Goal: Task Accomplishment & Management: Use online tool/utility

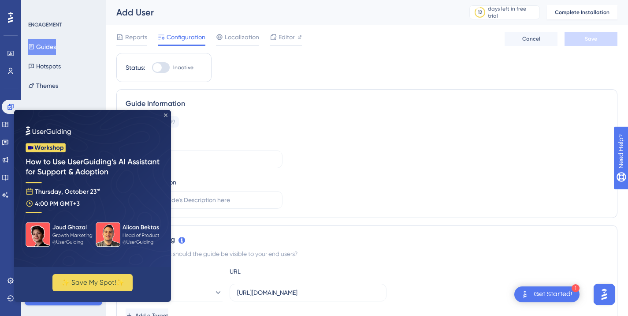
click at [166, 114] on icon "Close Preview" at bounding box center [166, 115] width 4 height 4
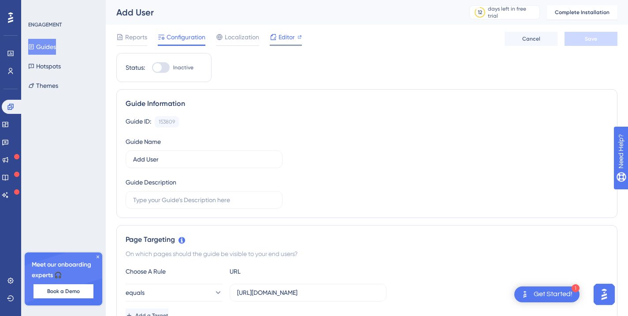
click at [280, 35] on span "Editor" at bounding box center [287, 37] width 16 height 11
click at [9, 117] on link at bounding box center [5, 124] width 7 height 14
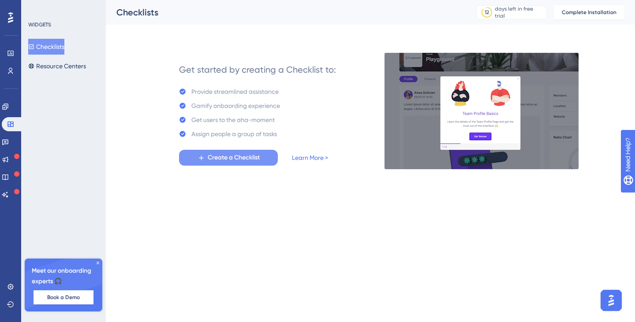
click at [196, 157] on button "Create a Checklist" at bounding box center [228, 158] width 99 height 16
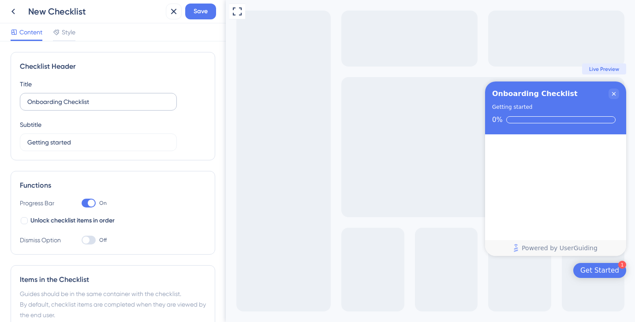
click at [124, 107] on label "Onboarding Checklist" at bounding box center [98, 102] width 157 height 18
click at [124, 107] on input "Onboarding Checklist" at bounding box center [98, 102] width 142 height 10
click at [103, 141] on input "Getting started" at bounding box center [98, 143] width 142 height 10
click at [91, 218] on span "Unlock checklist items in order" at bounding box center [72, 221] width 84 height 11
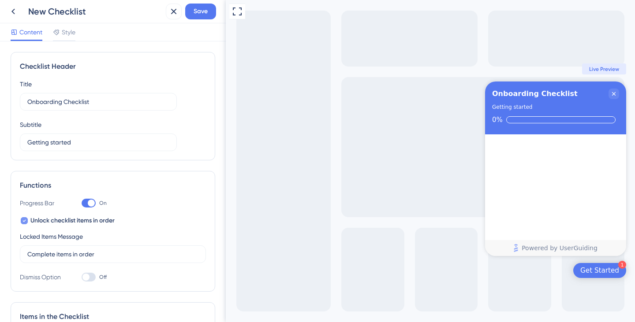
click at [79, 221] on span "Unlock checklist items in order" at bounding box center [72, 221] width 84 height 11
checkbox input "false"
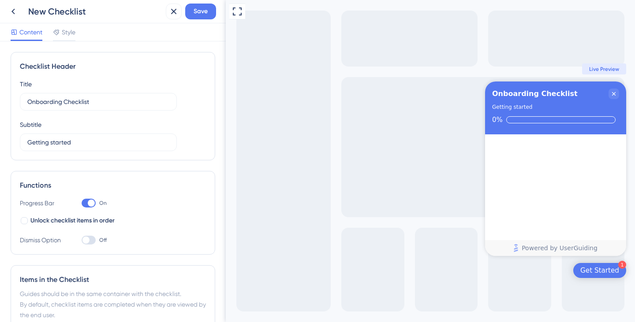
scroll to position [75, 0]
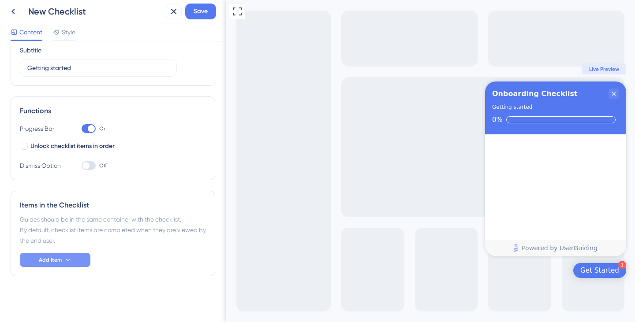
click at [67, 264] on button "Add Item" at bounding box center [55, 260] width 71 height 14
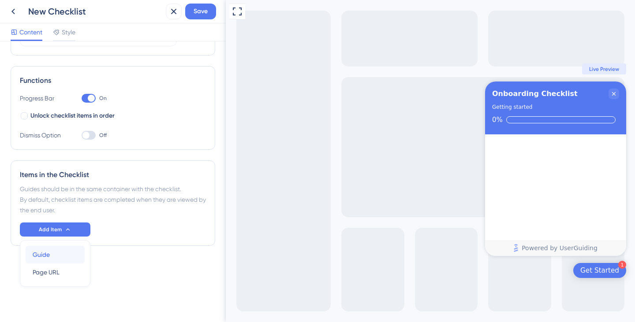
click at [57, 255] on div "Guide Guide" at bounding box center [55, 255] width 45 height 18
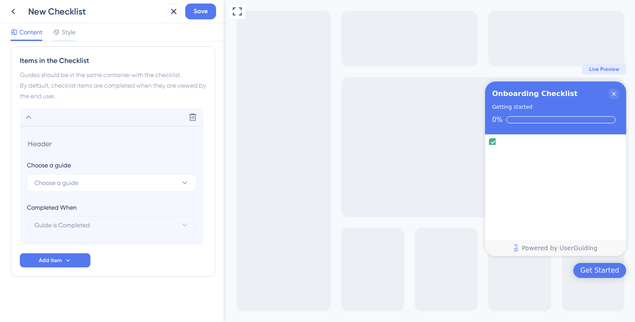
scroll to position [220, 0]
click at [82, 184] on button "Choose a guide" at bounding box center [112, 183] width 170 height 18
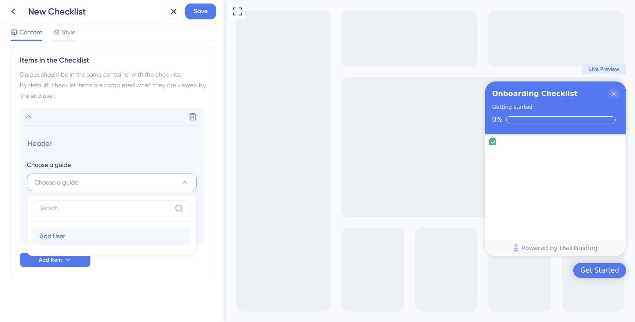
click at [64, 233] on span "Add User" at bounding box center [53, 236] width 26 height 11
type input "Add User"
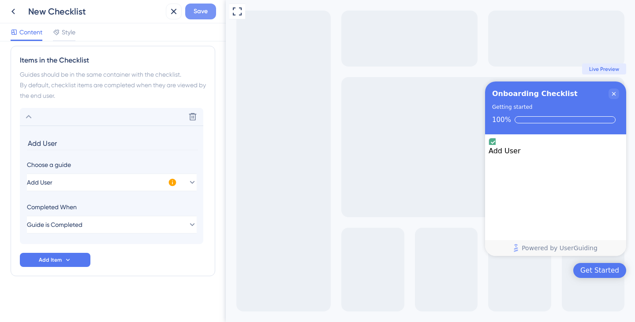
click at [200, 14] on span "Save" at bounding box center [201, 11] width 14 height 11
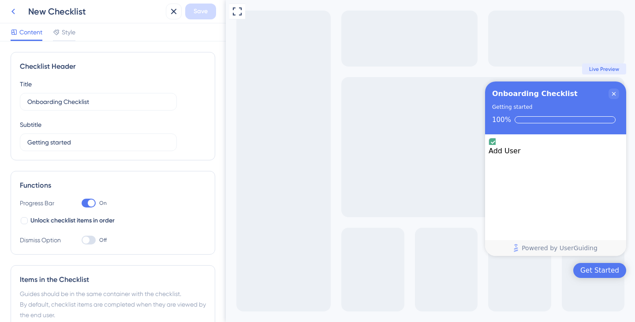
click at [13, 13] on icon at bounding box center [13, 12] width 4 height 6
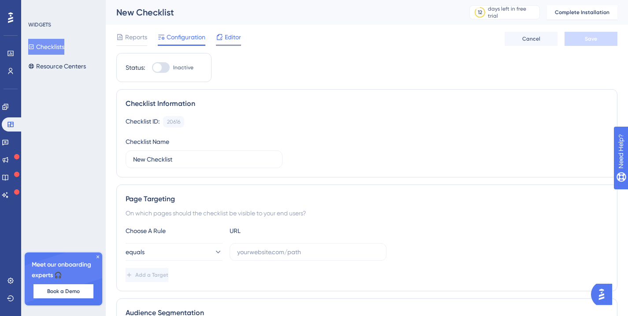
click at [231, 43] on div "Editor" at bounding box center [228, 39] width 25 height 14
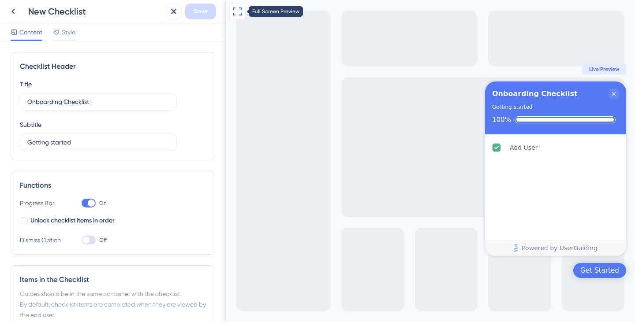
click at [234, 8] on icon at bounding box center [237, 11] width 11 height 11
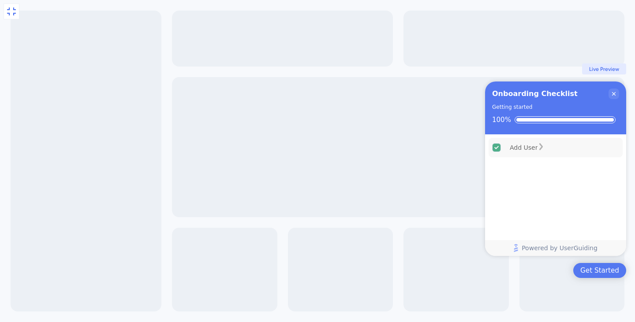
click at [519, 153] on div "Add User" at bounding box center [524, 147] width 28 height 11
click at [545, 152] on div "Add User is complete." at bounding box center [541, 147] width 7 height 9
click at [614, 92] on icon "Close Checklist" at bounding box center [613, 93] width 7 height 7
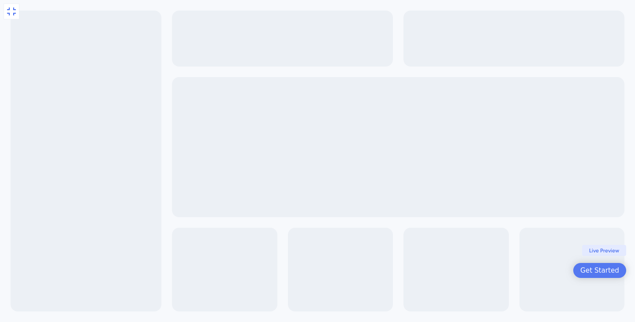
click at [597, 267] on div "Get Started" at bounding box center [599, 270] width 39 height 9
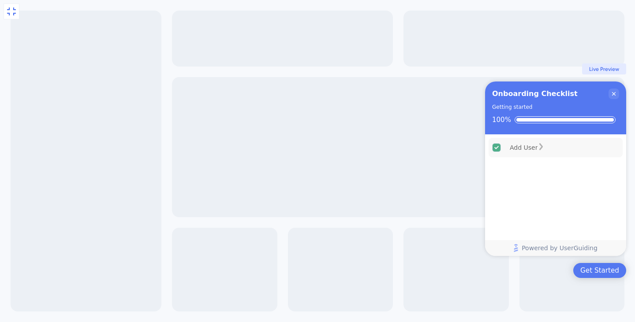
click at [538, 153] on div "Add User" at bounding box center [556, 147] width 134 height 19
click at [610, 94] on icon "Close Checklist" at bounding box center [613, 93] width 7 height 7
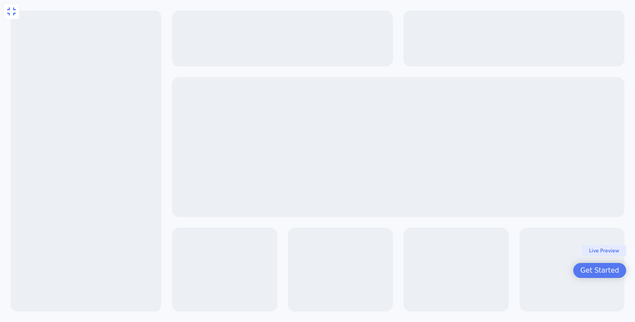
click at [1, 22] on div "Exit Full Screen Get Started Live Preview" at bounding box center [317, 161] width 635 height 322
click at [10, 12] on icon at bounding box center [11, 11] width 11 height 11
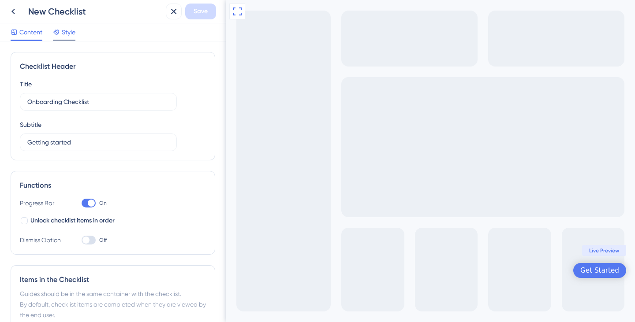
click at [68, 38] on div "Style" at bounding box center [64, 34] width 22 height 14
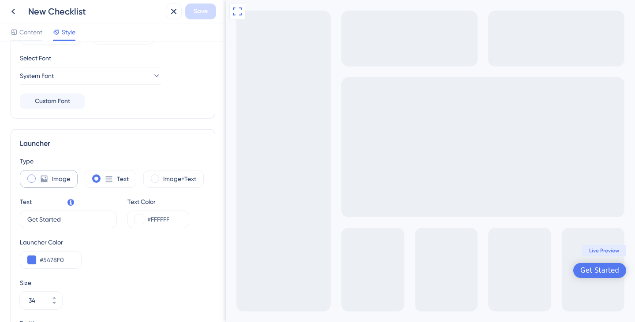
click at [53, 176] on label "Image" at bounding box center [61, 179] width 18 height 11
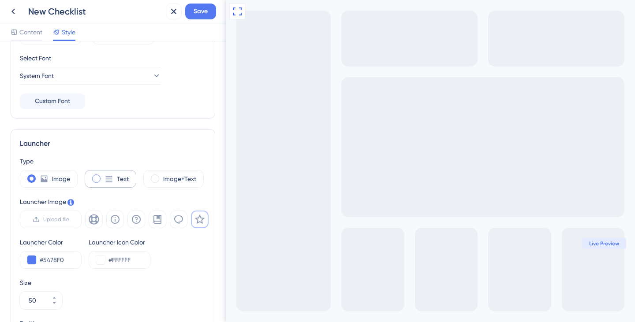
click at [101, 180] on div "Text" at bounding box center [111, 179] width 52 height 18
type input "34"
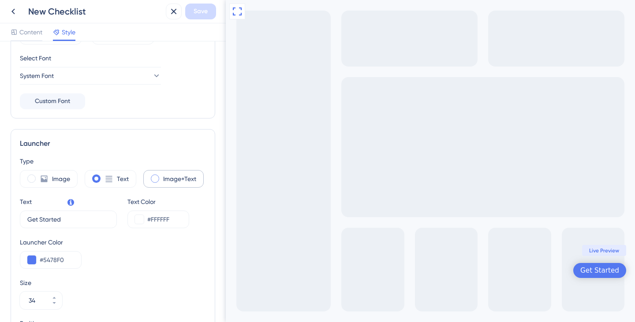
click at [168, 181] on label "Image+Text" at bounding box center [179, 179] width 33 height 11
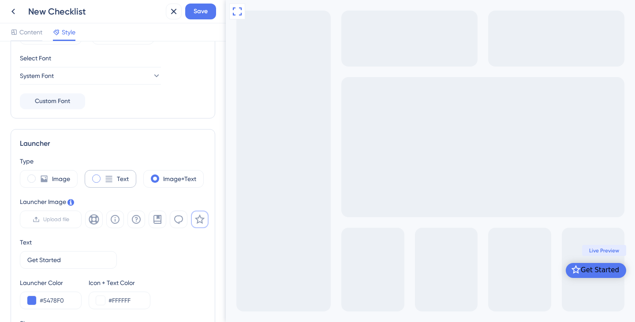
click at [116, 177] on div "Text" at bounding box center [111, 179] width 52 height 18
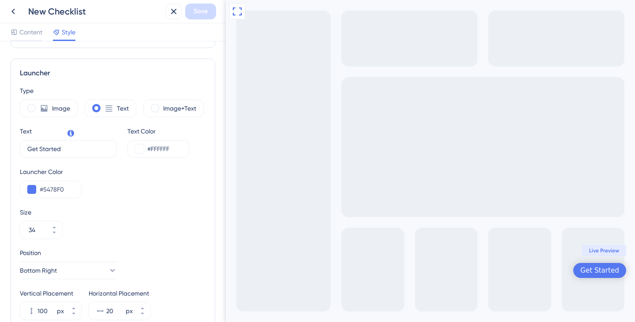
scroll to position [212, 0]
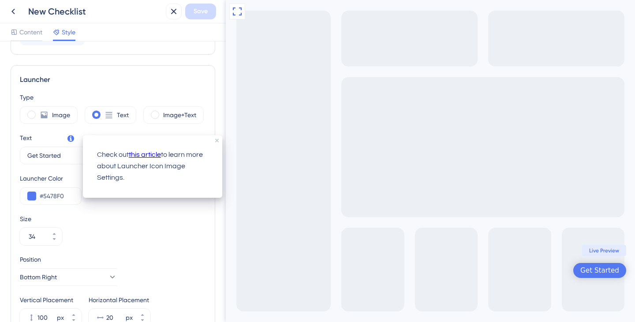
click at [69, 138] on icon at bounding box center [70, 138] width 7 height 7
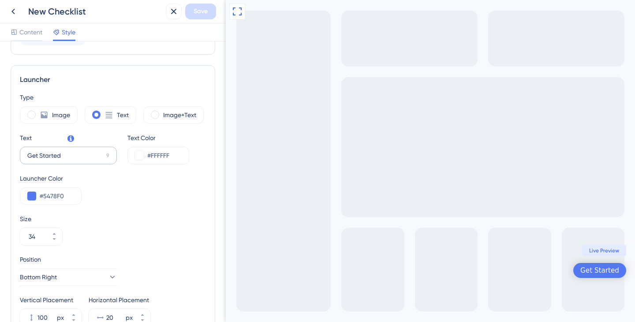
click at [73, 164] on label "Get Started 9" at bounding box center [68, 156] width 97 height 18
click at [73, 161] on input "Get Started" at bounding box center [64, 156] width 75 height 10
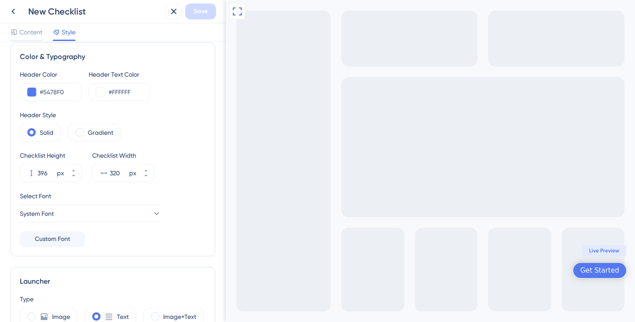
scroll to position [0, 0]
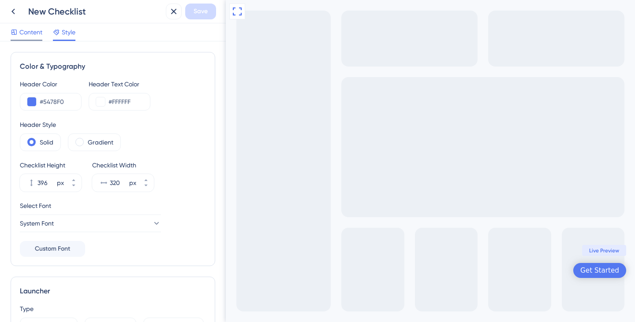
click at [36, 30] on span "Content" at bounding box center [30, 32] width 23 height 11
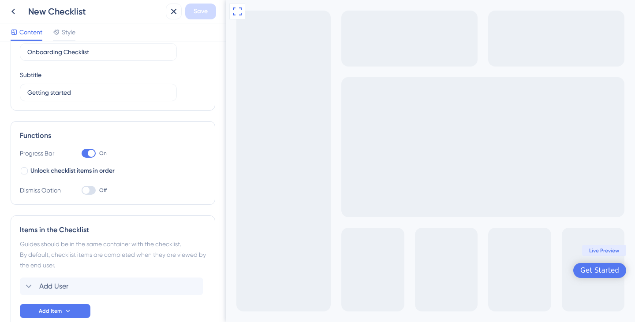
click at [602, 251] on span "Live Preview" at bounding box center [604, 250] width 30 height 7
click at [600, 272] on div "Get Started" at bounding box center [599, 270] width 39 height 9
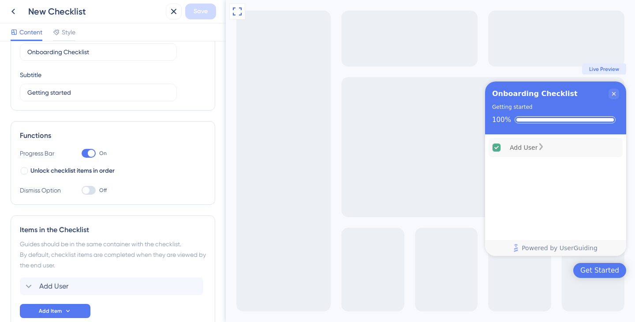
click at [535, 155] on div "Add User" at bounding box center [556, 147] width 134 height 19
click at [609, 147] on div "Add User" at bounding box center [556, 147] width 134 height 19
click at [575, 143] on div "Add User" at bounding box center [556, 147] width 134 height 19
click at [201, 110] on div "Checklist Header Title Onboarding Checklist Subtitle Getting started" at bounding box center [113, 56] width 205 height 108
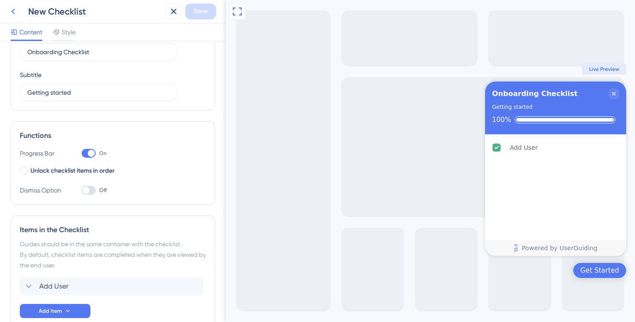
click at [14, 10] on icon at bounding box center [13, 12] width 4 height 6
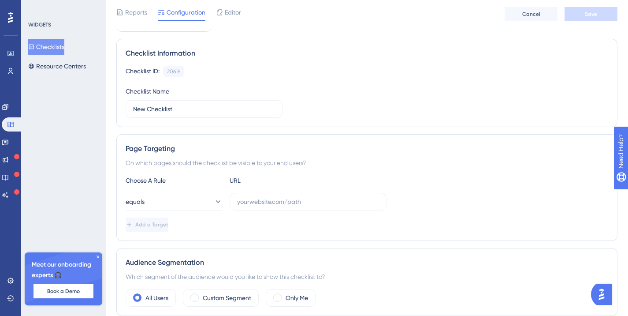
scroll to position [56, 0]
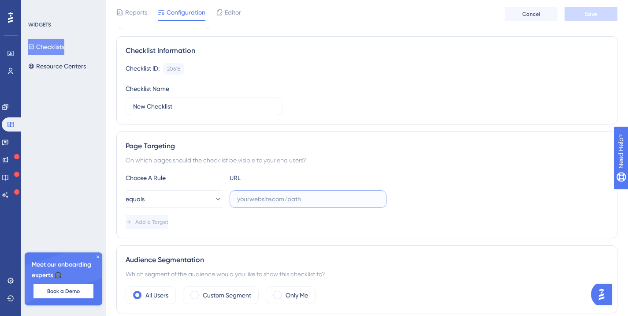
click at [287, 200] on input "text" at bounding box center [308, 199] width 142 height 10
paste input "https://sandbox.rivo.trade/"
type input "https://sandbox.rivo.trade/"
click at [241, 221] on div "Add a Target" at bounding box center [367, 222] width 483 height 14
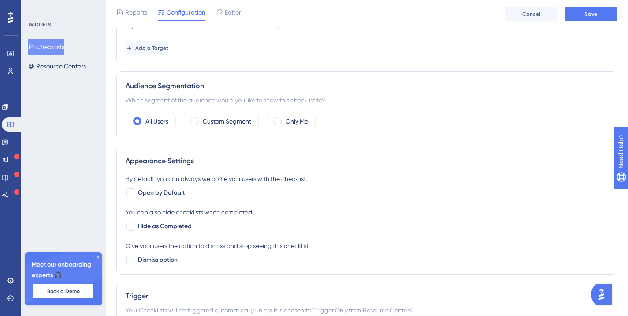
scroll to position [231, 0]
click at [595, 13] on span "Save" at bounding box center [591, 14] width 12 height 7
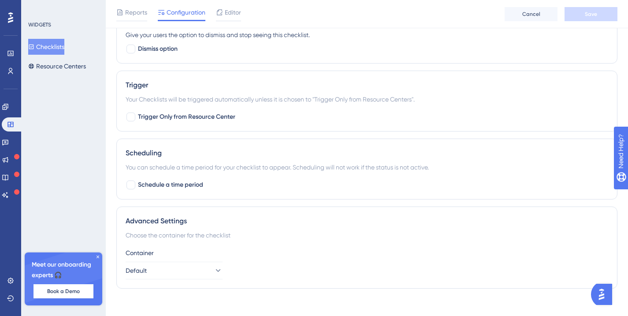
scroll to position [449, 0]
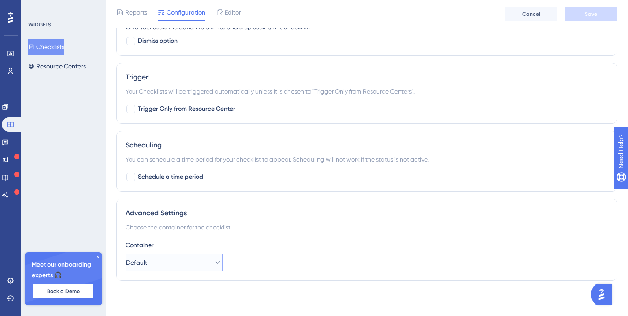
click at [186, 259] on button "Default" at bounding box center [174, 263] width 97 height 18
click at [265, 221] on div "Advanced Settings Choose the container for the checklist Container Default Defa…" at bounding box center [366, 239] width 501 height 82
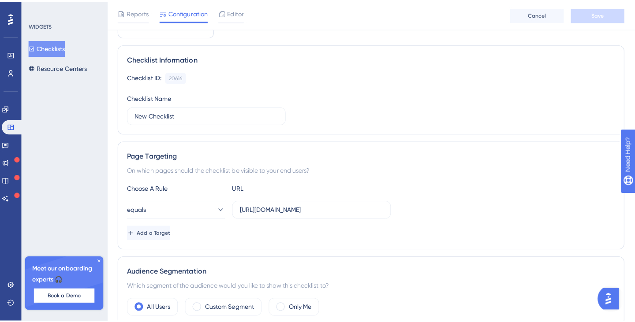
scroll to position [0, 0]
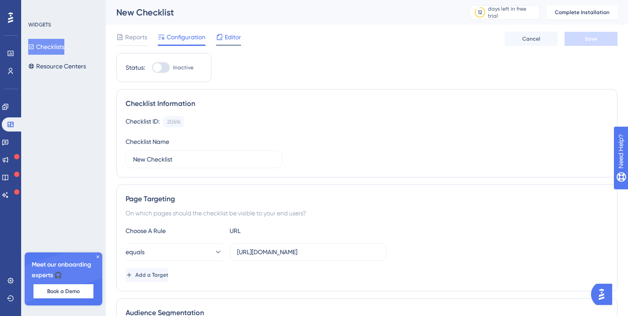
click at [231, 39] on span "Editor" at bounding box center [233, 37] width 16 height 11
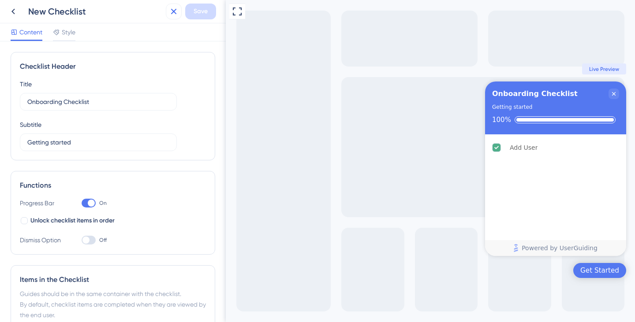
click at [170, 11] on icon at bounding box center [173, 11] width 11 height 11
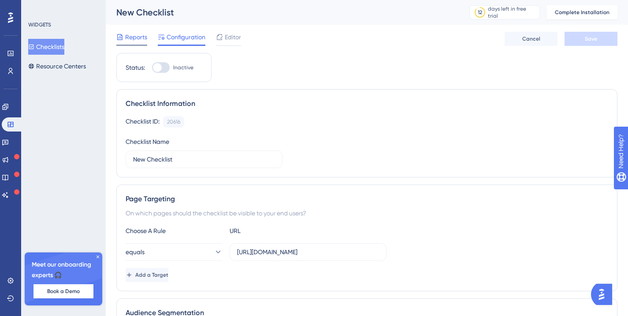
click at [122, 37] on icon at bounding box center [119, 37] width 7 height 7
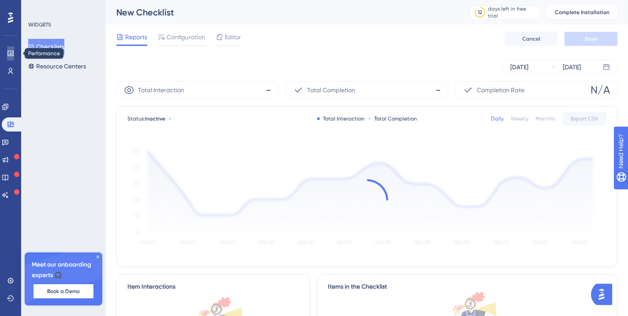
click at [7, 59] on link at bounding box center [10, 53] width 7 height 14
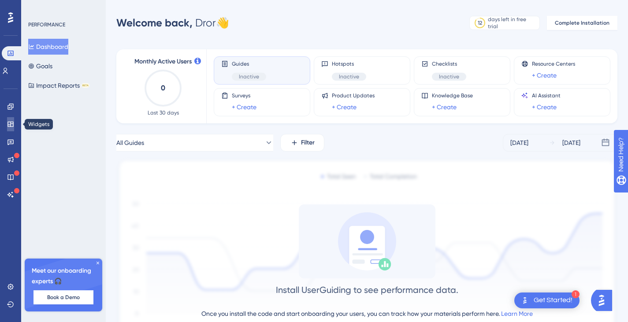
click at [12, 126] on icon at bounding box center [10, 124] width 7 height 7
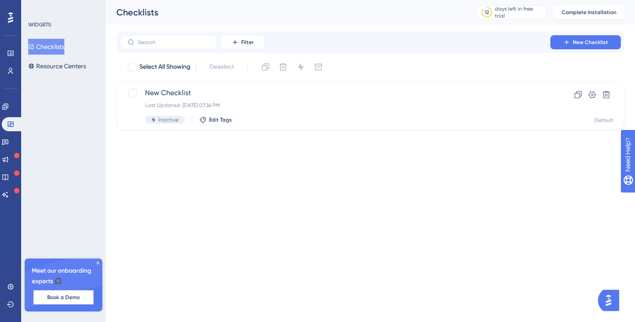
click at [57, 50] on button "Checklists" at bounding box center [46, 47] width 36 height 16
click at [54, 60] on button "Resource Centers" at bounding box center [57, 66] width 58 height 16
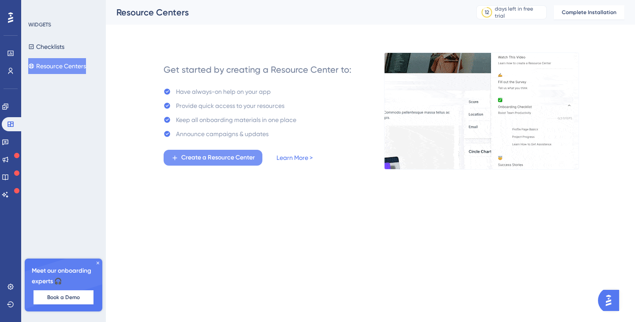
click at [215, 156] on span "Create a Resource Center" at bounding box center [218, 158] width 74 height 11
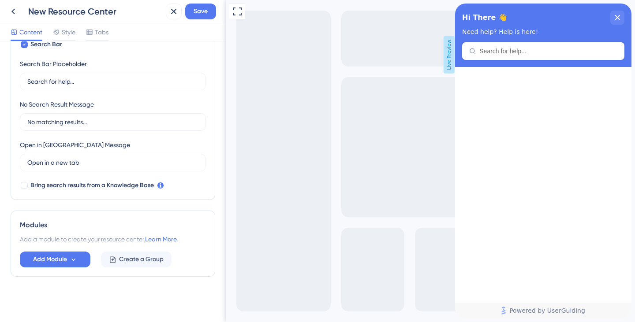
scroll to position [159, 0]
click at [63, 257] on span "Add Module" at bounding box center [50, 259] width 34 height 11
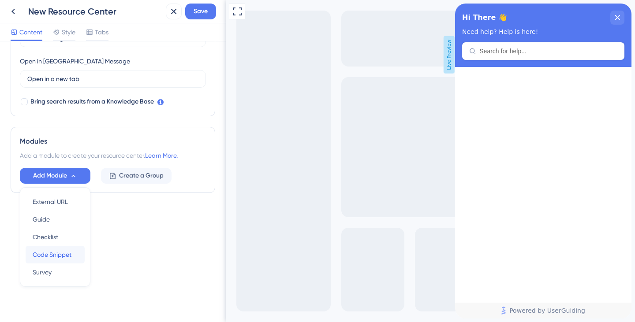
drag, startPoint x: 63, startPoint y: 257, endPoint x: 67, endPoint y: 256, distance: 4.4
click at [67, 256] on span "Code Snippet" at bounding box center [52, 255] width 39 height 11
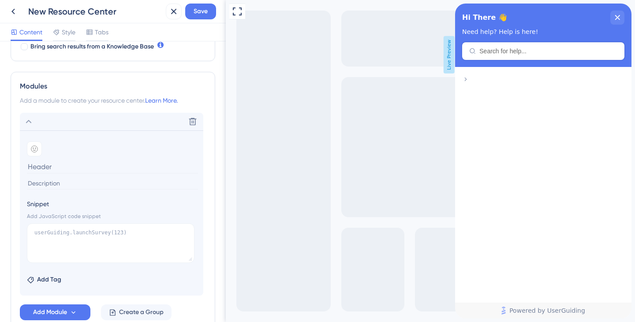
scroll to position [300, 0]
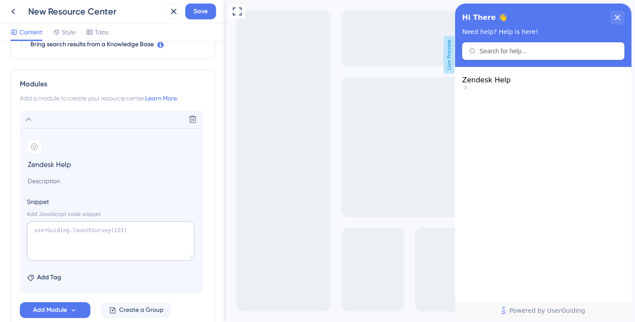
type input "Zendesk Help"
click at [123, 240] on textarea at bounding box center [111, 241] width 168 height 40
paste textarea "<!-- Start of surecompcda Zendesk Widget script --> <script id="ze-snippet" src…"
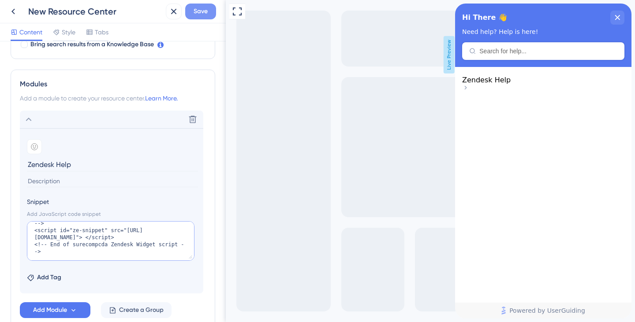
type textarea "<!-- Start of surecompcda Zendesk Widget script --> <script id="ze-snippet" src…"
click at [200, 5] on button "Save" at bounding box center [200, 12] width 31 height 16
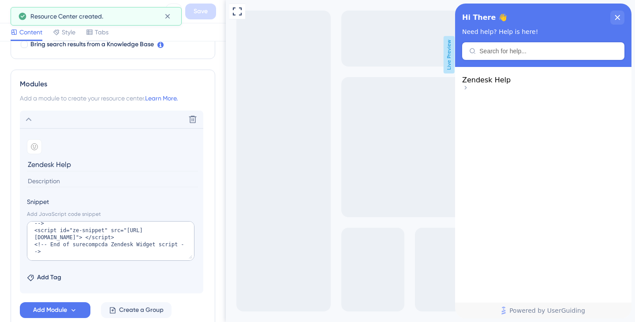
click at [504, 93] on div "Zendesk Help" at bounding box center [543, 84] width 162 height 17
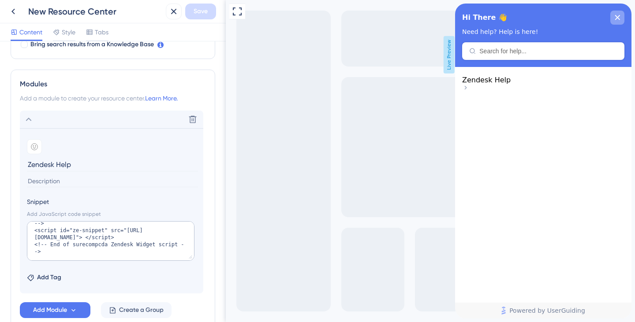
click at [621, 19] on div "close resource center" at bounding box center [617, 18] width 14 height 14
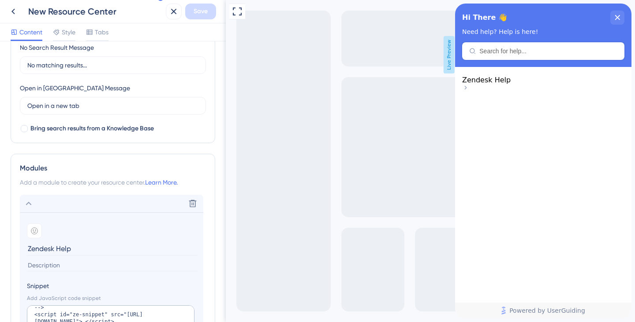
scroll to position [351, 0]
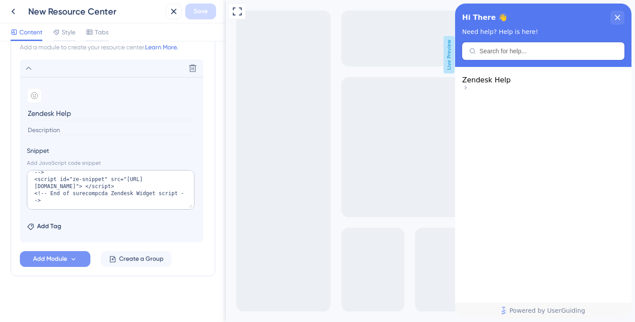
click at [71, 263] on button "Add Module" at bounding box center [55, 259] width 71 height 16
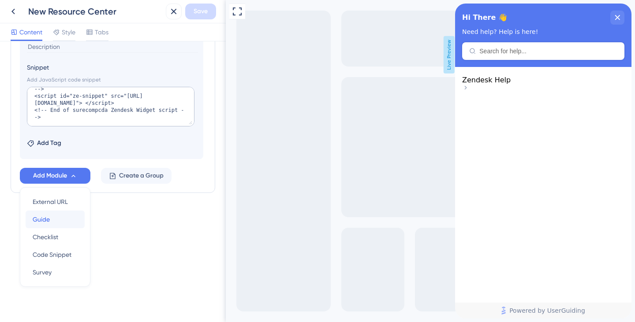
click at [67, 225] on div "Guide Guide" at bounding box center [55, 220] width 45 height 18
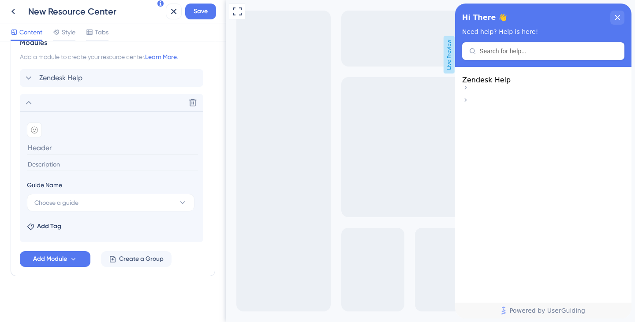
scroll to position [341, 0]
click at [66, 196] on button "Choose a guide" at bounding box center [111, 203] width 168 height 18
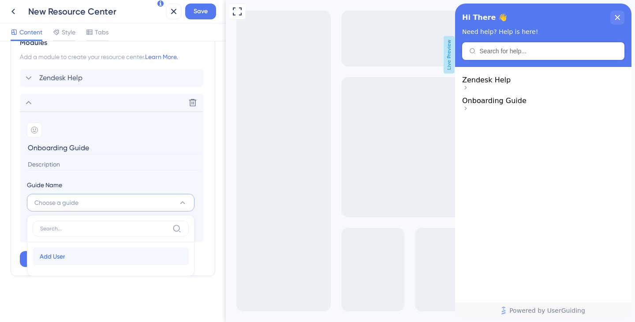
click at [58, 253] on span "Add User" at bounding box center [53, 256] width 26 height 11
type input "Add User"
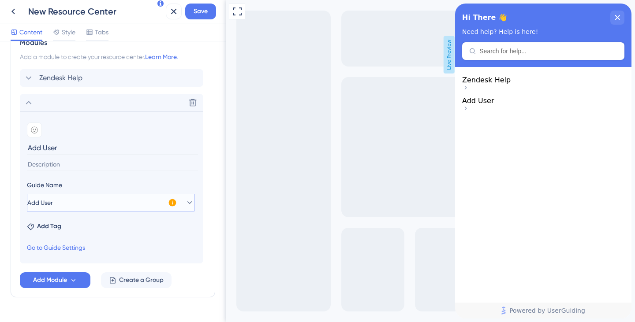
click at [81, 200] on button "Add User" at bounding box center [111, 203] width 168 height 18
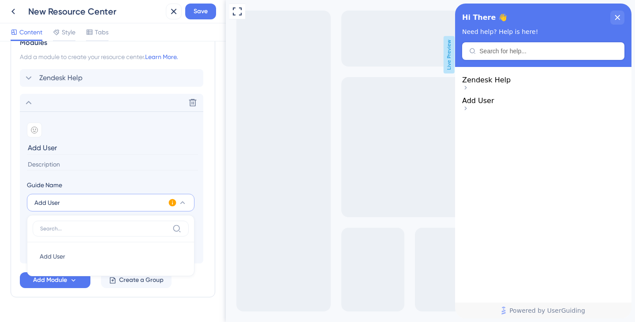
scroll to position [363, 0]
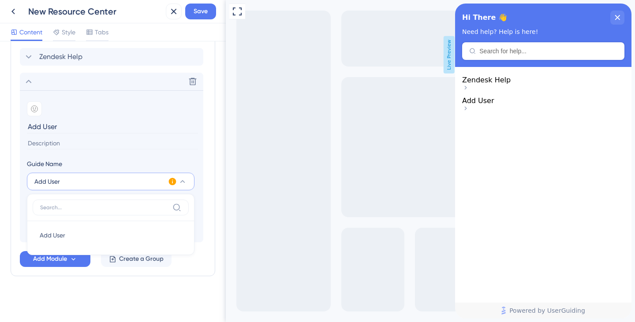
click at [88, 122] on input "Add User" at bounding box center [112, 127] width 171 height 14
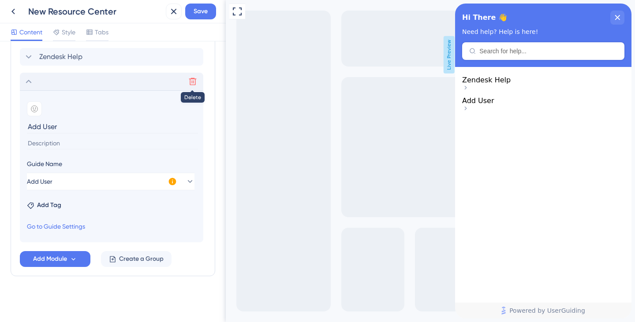
click at [198, 81] on button at bounding box center [193, 82] width 14 height 14
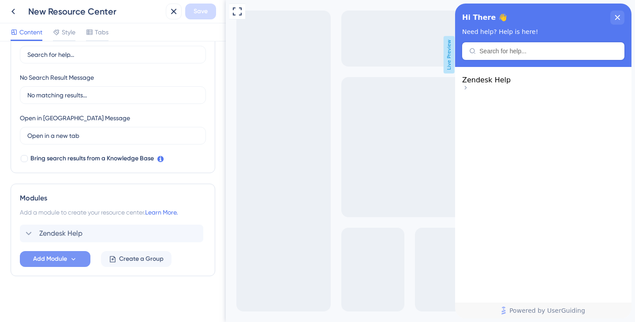
click at [64, 256] on span "Add Module" at bounding box center [50, 259] width 34 height 11
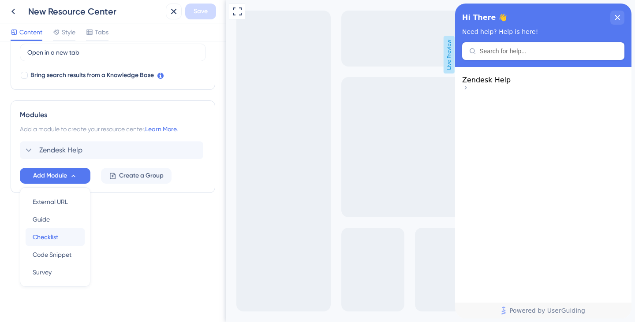
click at [62, 242] on div "Checklist Checklist" at bounding box center [55, 237] width 45 height 18
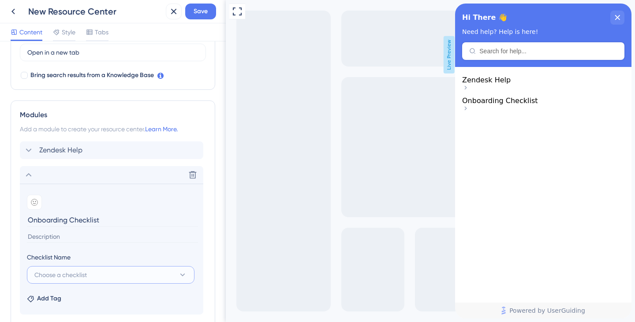
click at [64, 273] on span "Choose a checklist" at bounding box center [60, 275] width 52 height 11
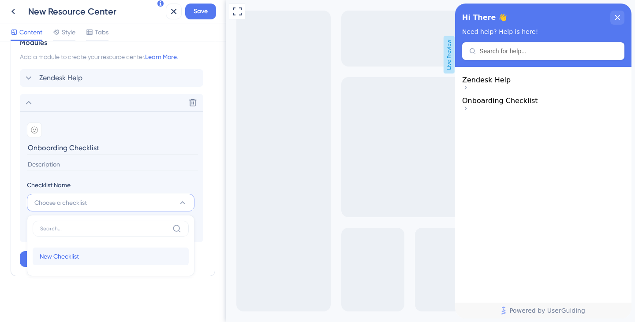
click at [71, 249] on div "New Checklist New Checklist" at bounding box center [111, 257] width 142 height 18
type input "New Checklist"
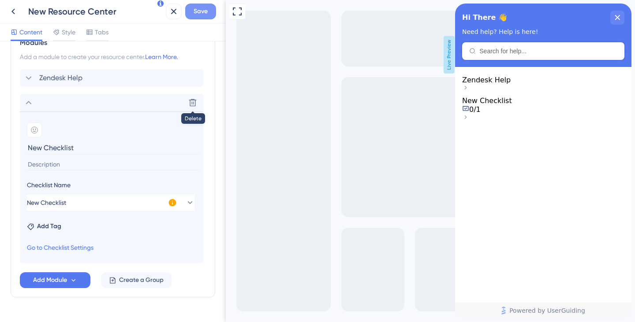
click at [208, 18] on button "Save" at bounding box center [200, 12] width 31 height 16
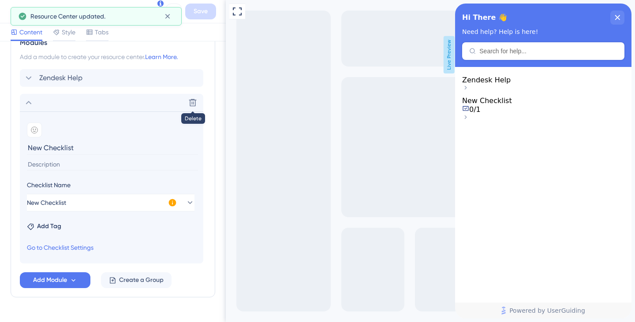
click at [528, 114] on div "0/1" at bounding box center [543, 109] width 162 height 9
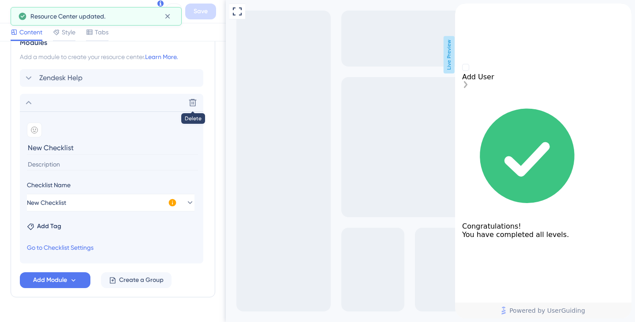
click at [505, 81] on div "Add User" at bounding box center [543, 77] width 162 height 8
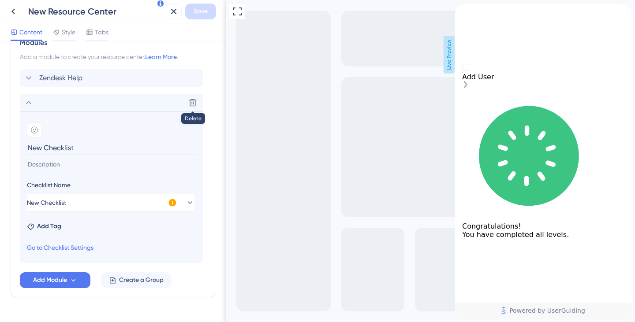
click at [468, 71] on rect "Add User is incomplete." at bounding box center [465, 67] width 7 height 7
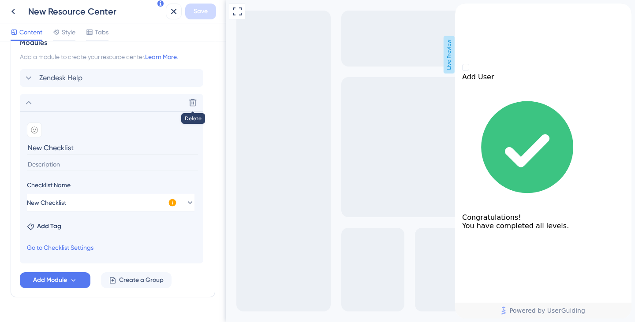
click at [469, 12] on div "back to header" at bounding box center [543, 8] width 176 height 9
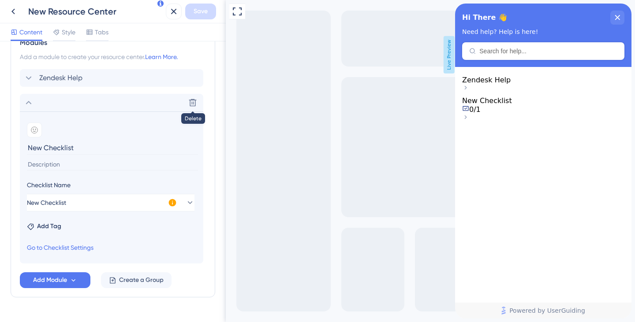
click at [511, 84] on span "Zendesk Help" at bounding box center [486, 80] width 49 height 8
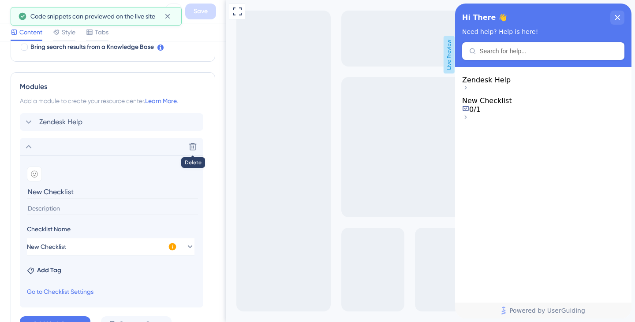
scroll to position [363, 0]
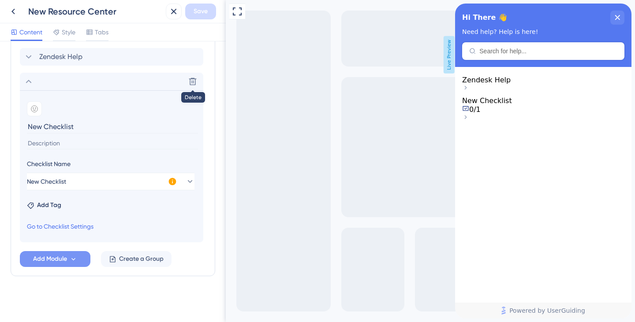
click at [48, 265] on button "Add Module" at bounding box center [55, 259] width 71 height 16
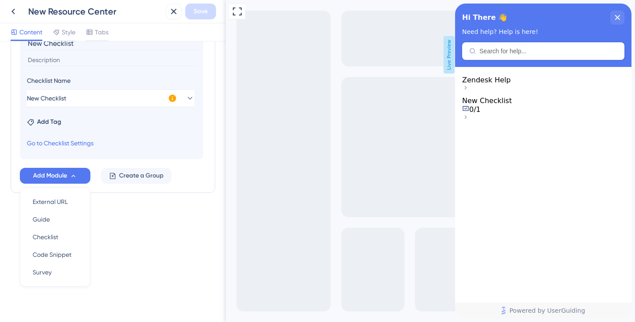
click at [511, 84] on span "Zendesk Help" at bounding box center [486, 80] width 49 height 8
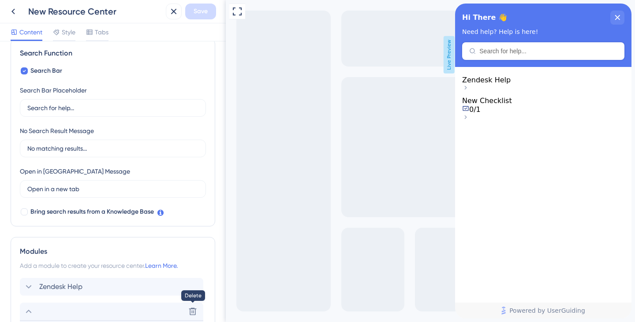
scroll to position [132, 0]
click at [100, 106] on input "Search for help..." at bounding box center [112, 109] width 171 height 10
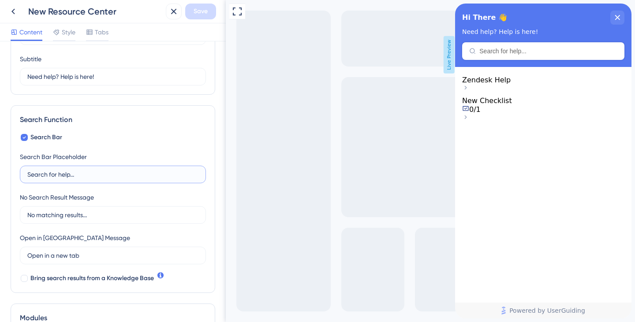
scroll to position [65, 0]
click at [49, 136] on span "Search Bar" at bounding box center [46, 138] width 32 height 11
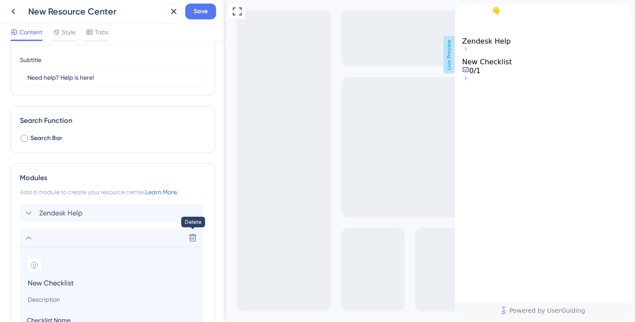
click at [52, 138] on span "Search Bar" at bounding box center [46, 138] width 32 height 11
checkbox input "true"
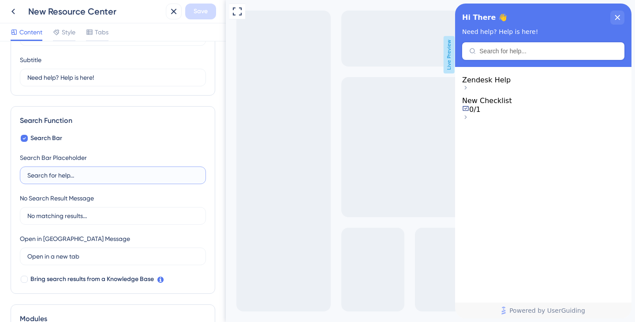
click at [82, 176] on input "Search for help..." at bounding box center [112, 176] width 171 height 10
click at [95, 258] on input "Open in a new tab" at bounding box center [109, 257] width 165 height 10
drag, startPoint x: 95, startPoint y: 258, endPoint x: 109, endPoint y: 216, distance: 44.4
click at [109, 216] on div "Search Bar Search Bar Placeholder Search for help... No Search Result Message N…" at bounding box center [113, 209] width 186 height 152
click at [129, 158] on div "Search Bar Placeholder Search for help..." at bounding box center [113, 169] width 186 height 32
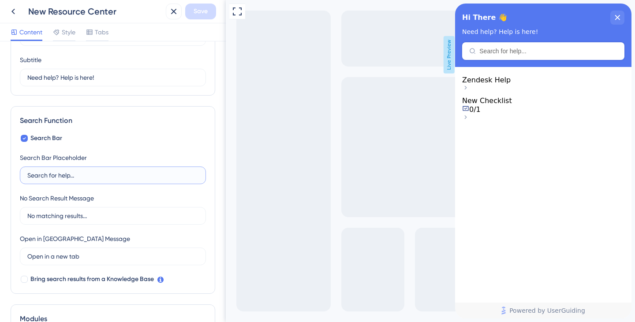
click at [112, 173] on input "Search for help..." at bounding box center [112, 176] width 171 height 10
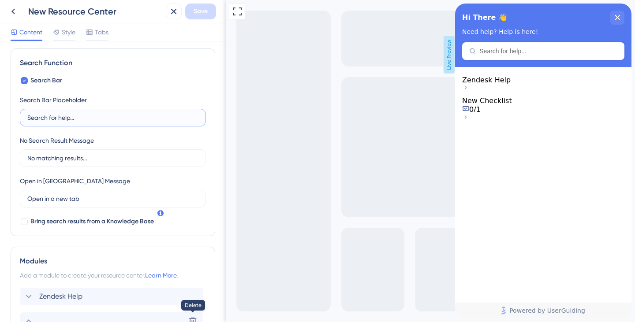
scroll to position [135, 0]
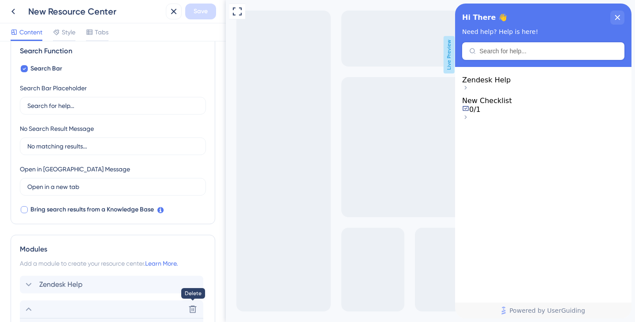
click at [28, 206] on label "Bring search results from a Knowledge Base" at bounding box center [87, 210] width 134 height 11
checkbox input "true"
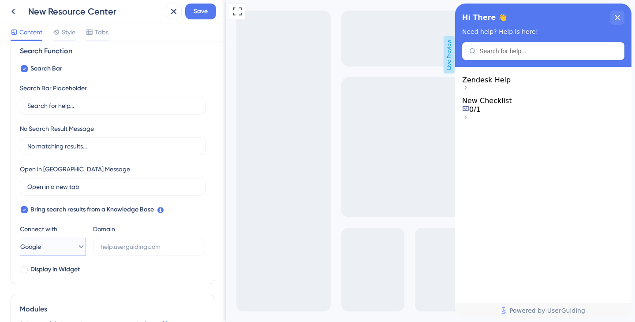
click at [61, 246] on button "Google" at bounding box center [53, 247] width 66 height 18
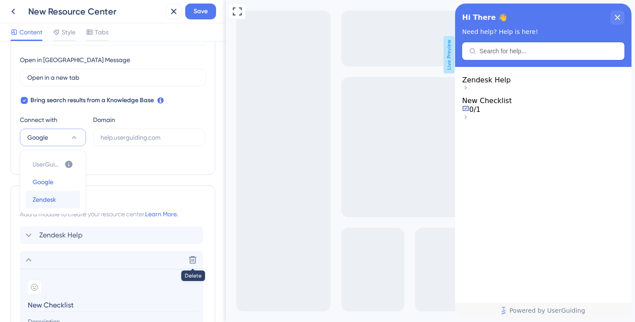
click at [59, 197] on button "Zendesk Zendesk" at bounding box center [53, 200] width 55 height 18
click at [126, 138] on input "text" at bounding box center [149, 138] width 97 height 10
paste input "surecompcda"
type input "surecompcda.zendesk.com"
click at [130, 168] on div "Search Function Search Bar Search Bar Placeholder Search for help... No Search …" at bounding box center [113, 51] width 205 height 248
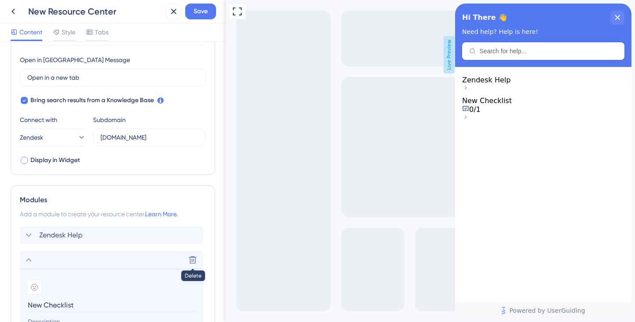
click at [62, 162] on span "Display in Widget" at bounding box center [54, 160] width 49 height 11
checkbox input "true"
click at [202, 12] on span "Save" at bounding box center [201, 11] width 14 height 11
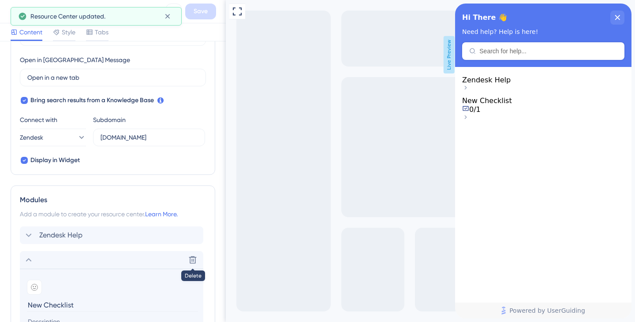
click at [536, 55] on div "Resource Center Header" at bounding box center [543, 51] width 162 height 18
click at [529, 52] on div "Hi There 👋 Need help? Help is here!" at bounding box center [543, 36] width 176 height 64
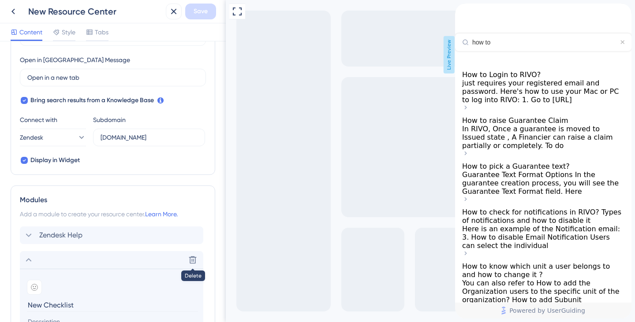
type input "how to"
click at [543, 104] on span "just requires your registered email and password. Here's how to use your Mac or…" at bounding box center [540, 91] width 157 height 25
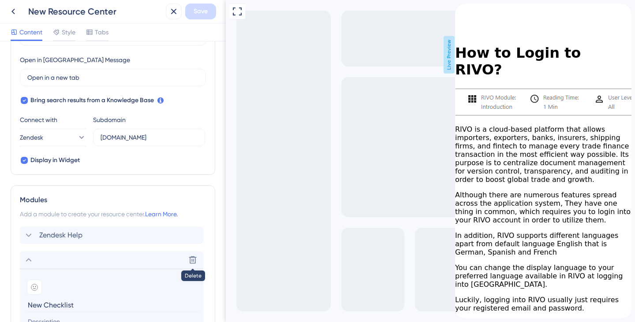
scroll to position [0, 0]
click at [462, 11] on icon "back to header" at bounding box center [458, 7] width 7 height 7
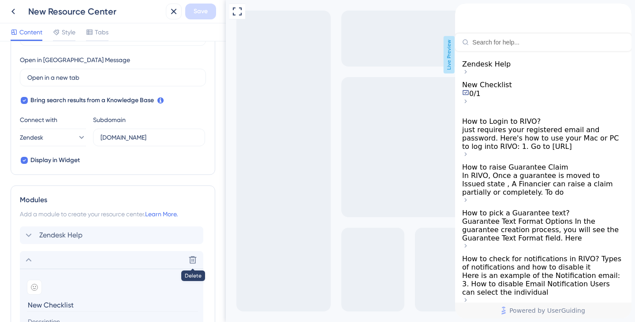
click at [518, 41] on input "Resource Center Header" at bounding box center [548, 42] width 152 height 7
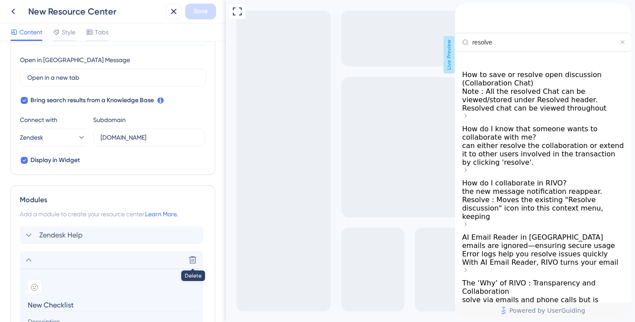
type input "resolve"
click at [546, 105] on div "How to save or resolve open discussion (Collaboration Chat) Note : All the reso…" at bounding box center [543, 92] width 162 height 42
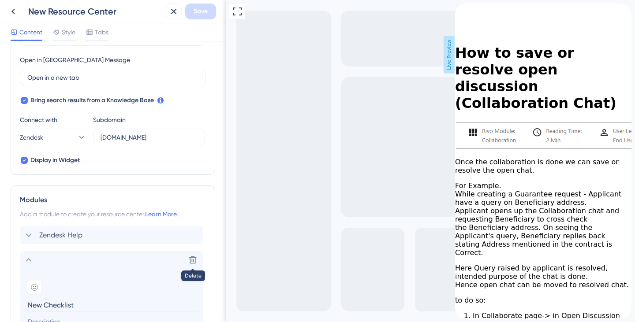
click at [22, 152] on div "Search Bar Search Bar Placeholder Search for help... No Search Result Message N…" at bounding box center [113, 60] width 186 height 212
click at [23, 160] on icon at bounding box center [24, 160] width 4 height 7
checkbox input "false"
click at [195, 8] on span "Save" at bounding box center [201, 11] width 14 height 11
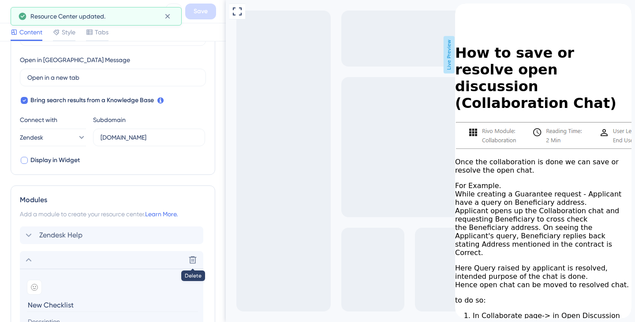
click at [469, 12] on div "back to header" at bounding box center [462, 8] width 14 height 9
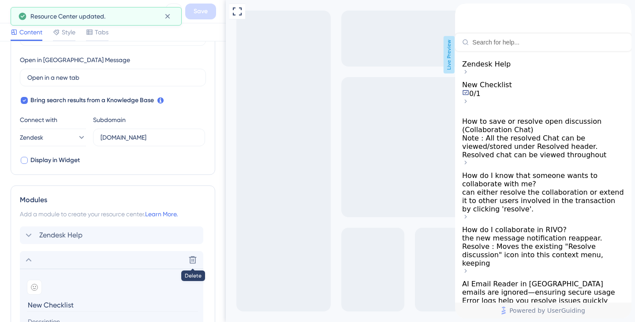
click at [503, 41] on input "Resource Center Header" at bounding box center [548, 42] width 152 height 7
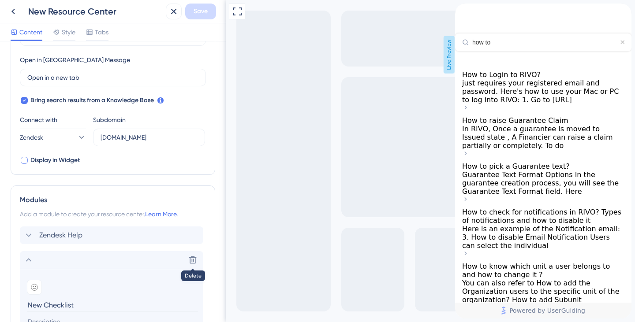
type input "how to"
click at [496, 149] on span "In RIVO, Once a guarantee is moved to Issued state , A Financier can raise a cl…" at bounding box center [537, 137] width 151 height 25
click at [34, 160] on span "Display in Widget" at bounding box center [54, 160] width 49 height 11
checkbox input "true"
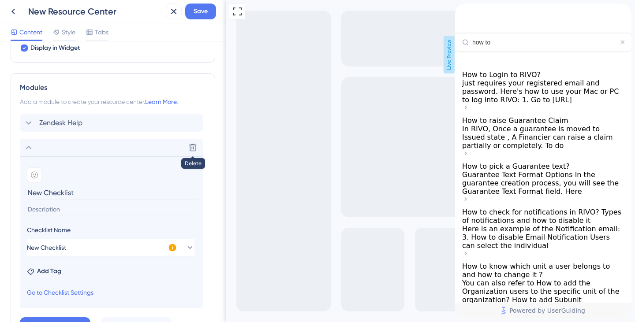
scroll to position [359, 0]
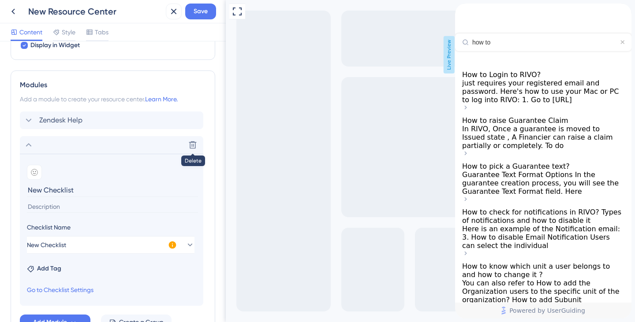
click at [66, 187] on input "New Checklist" at bounding box center [112, 190] width 171 height 14
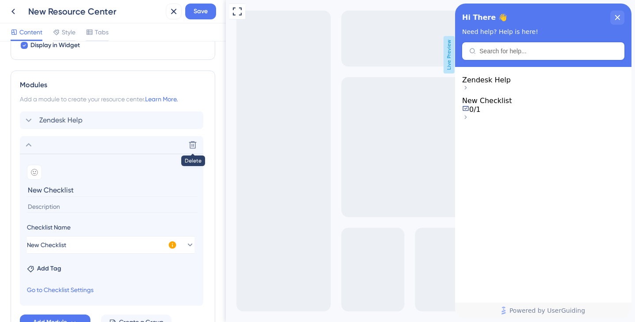
click at [66, 187] on input "New Checklist" at bounding box center [112, 190] width 171 height 14
drag, startPoint x: 132, startPoint y: 92, endPoint x: 31, endPoint y: 135, distance: 109.4
click at [31, 135] on div "Zendesk Help Delete Add emoji New Checklist Checklist Name New Checklist This c…" at bounding box center [113, 209] width 186 height 194
click at [27, 143] on icon at bounding box center [28, 145] width 11 height 11
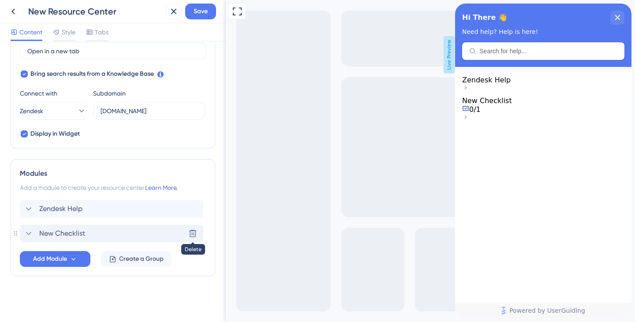
scroll to position [270, 0]
click at [57, 229] on span "New Checklist" at bounding box center [62, 233] width 46 height 11
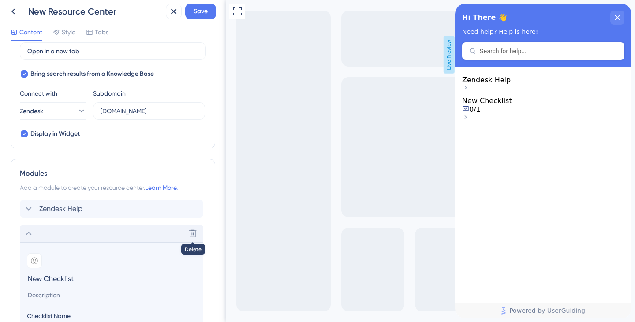
scroll to position [359, 0]
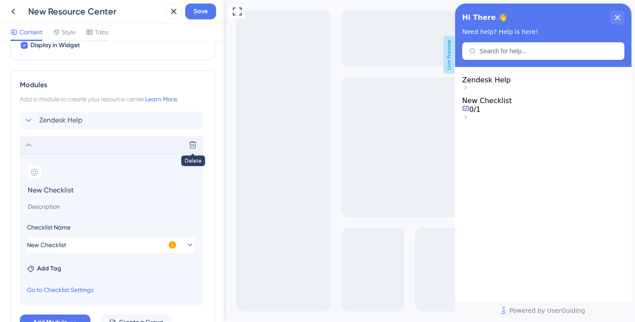
click at [81, 187] on input "New Checklist" at bounding box center [112, 190] width 171 height 14
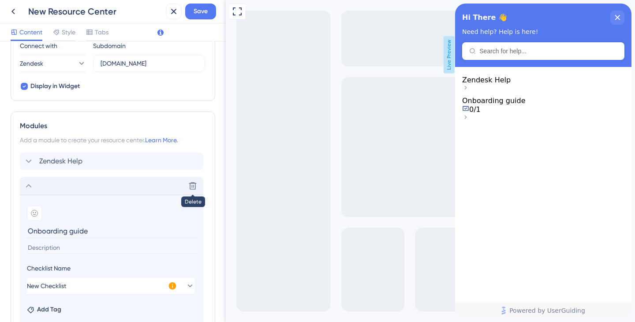
scroll to position [312, 0]
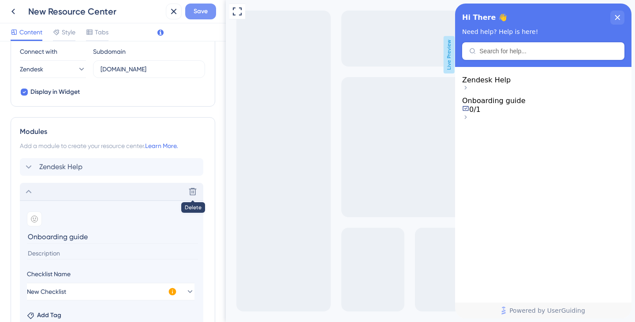
type input "Onboarding guide"
click at [198, 13] on span "Save" at bounding box center [201, 11] width 14 height 11
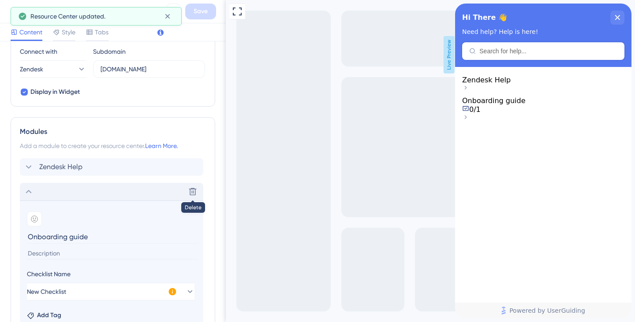
click at [511, 84] on span "Zendesk Help" at bounding box center [486, 80] width 49 height 8
click at [621, 19] on div "close resource center" at bounding box center [617, 18] width 14 height 14
